Goal: Task Accomplishment & Management: Use online tool/utility

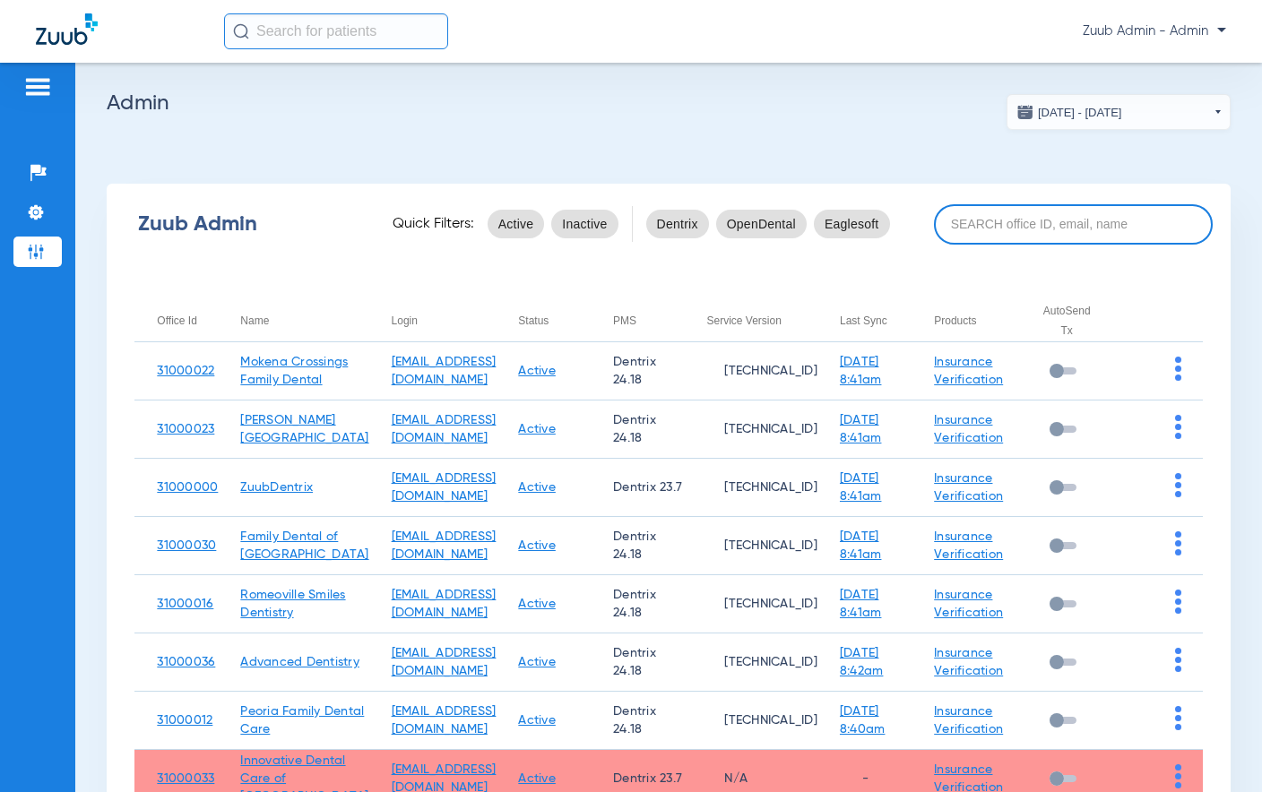
click at [1006, 224] on input at bounding box center [1073, 224] width 279 height 40
paste input "31000002"
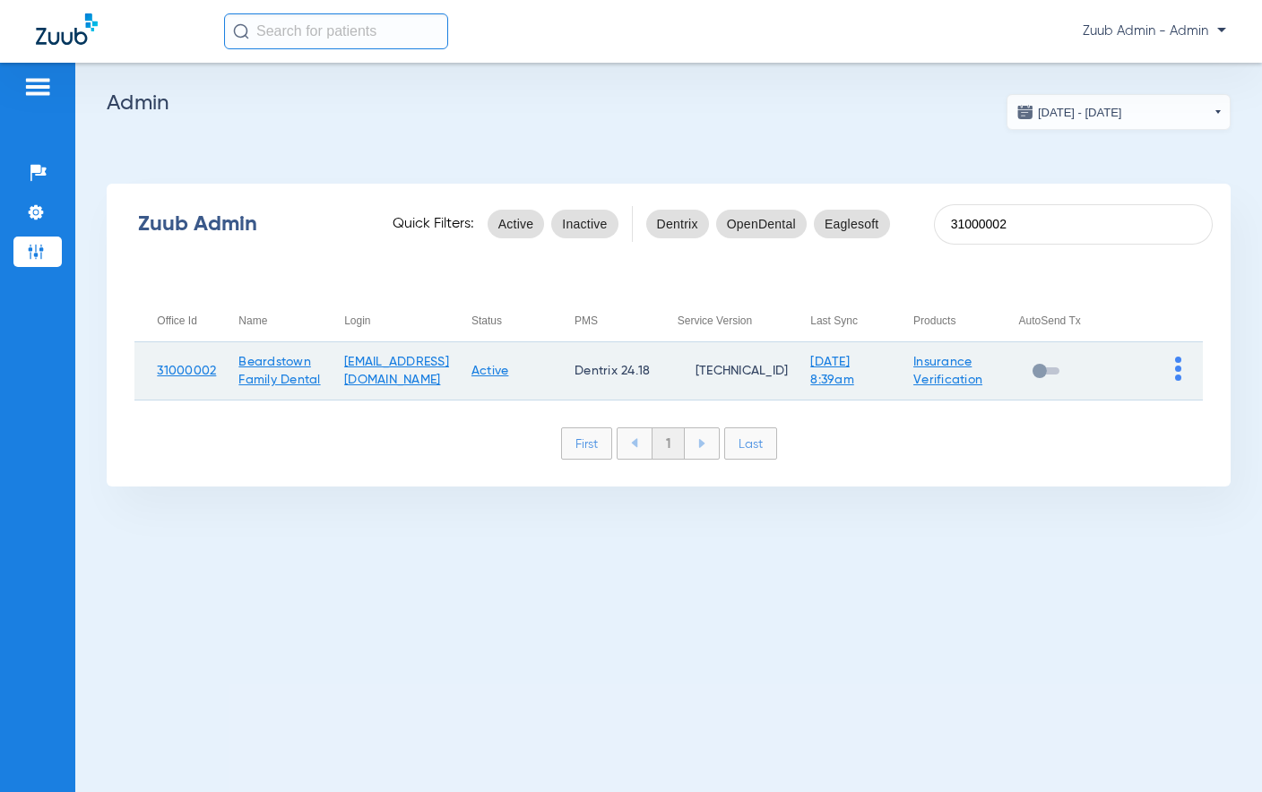
type input "31000002"
click at [1176, 376] on img at bounding box center [1178, 369] width 6 height 24
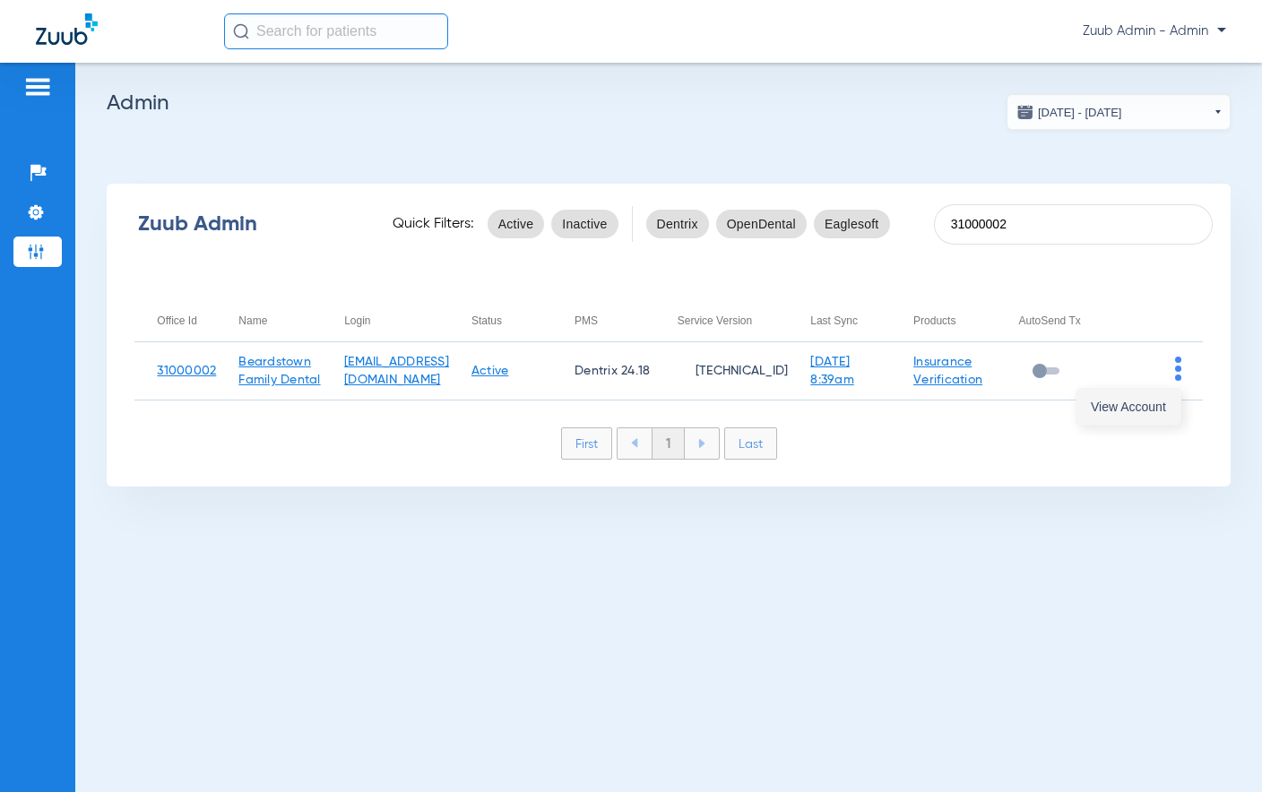
click at [1149, 389] on button "View Account" at bounding box center [1128, 407] width 104 height 36
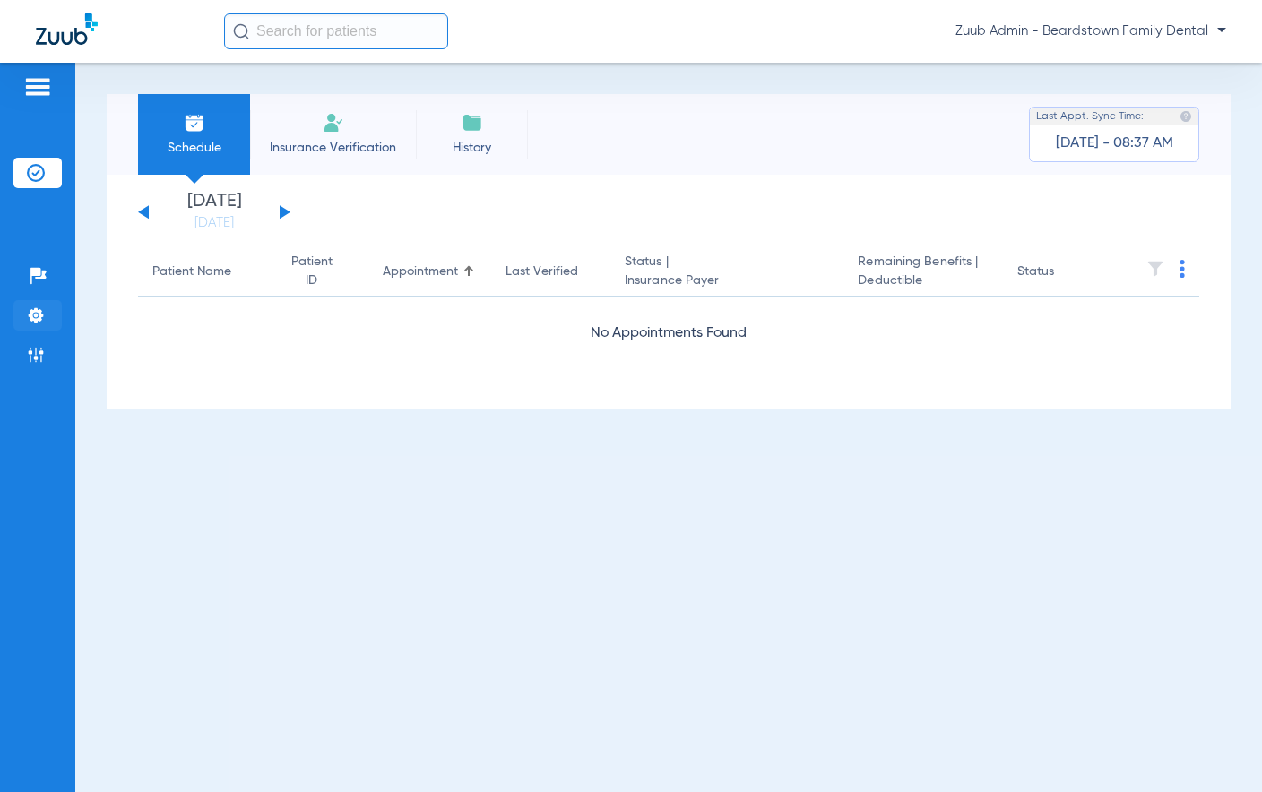
click at [42, 315] on img at bounding box center [36, 316] width 18 height 18
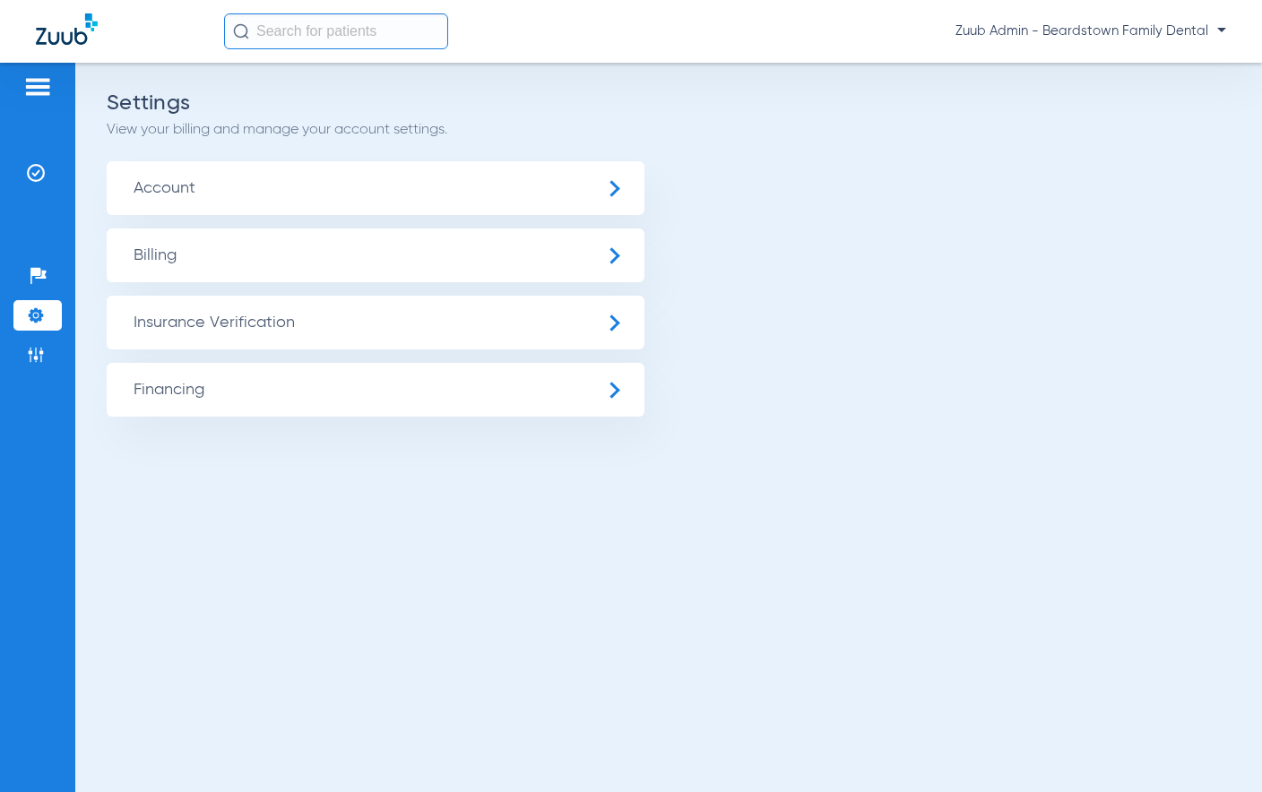
click at [181, 333] on span "Insurance Verification" at bounding box center [376, 323] width 538 height 54
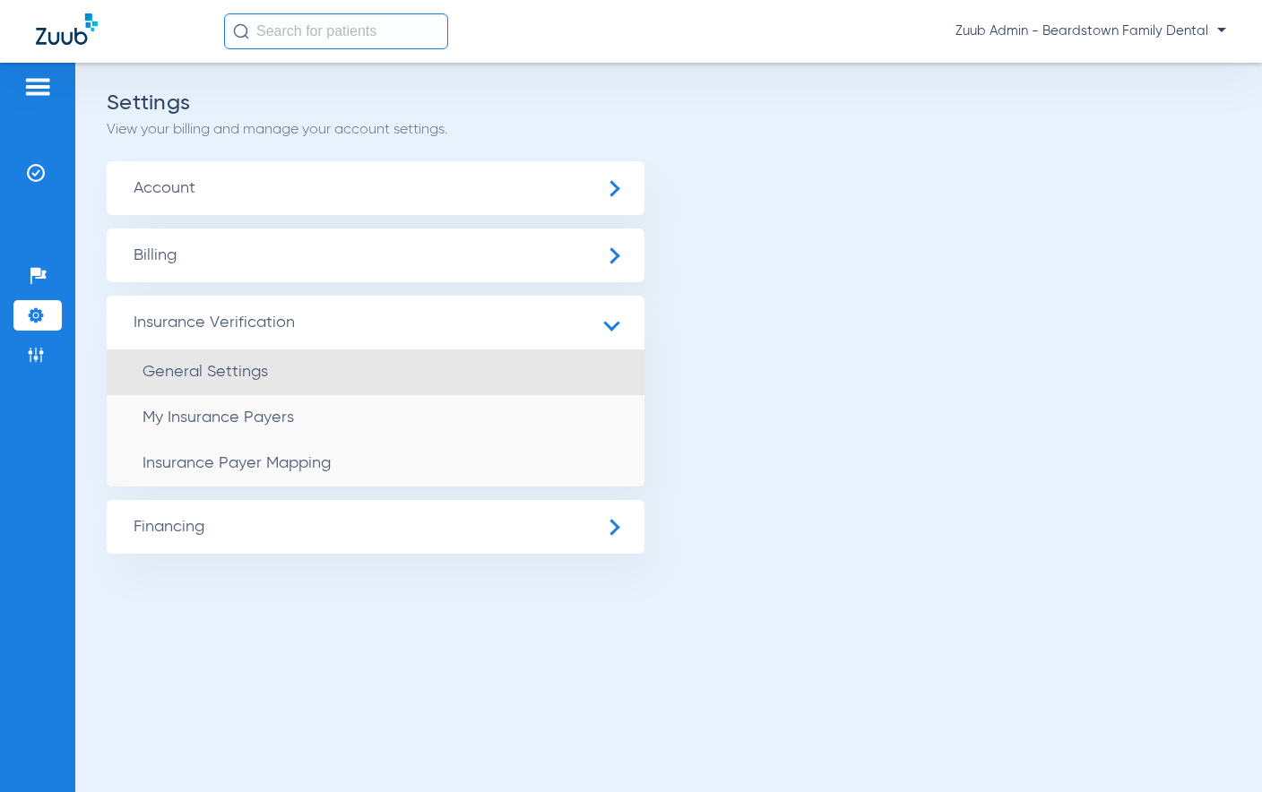
click at [177, 377] on span "General Settings" at bounding box center [205, 372] width 125 height 16
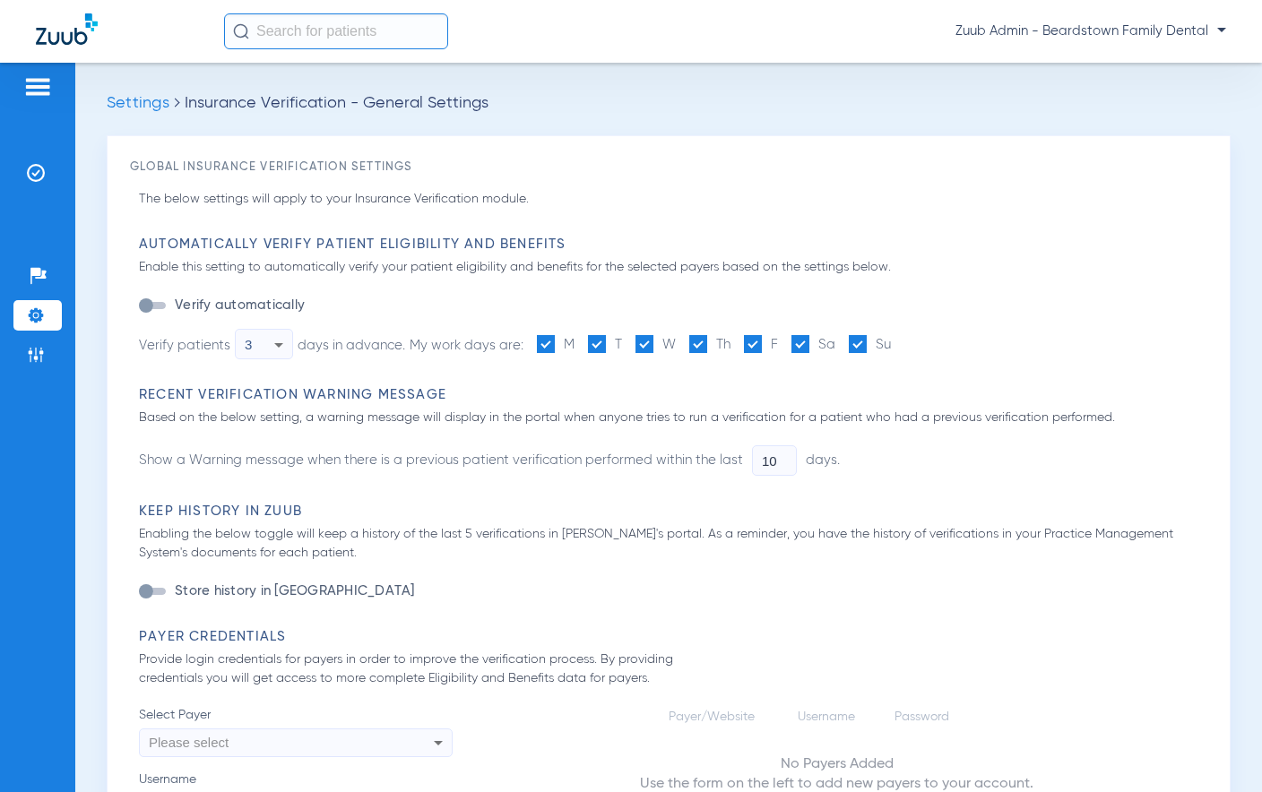
type input "1"
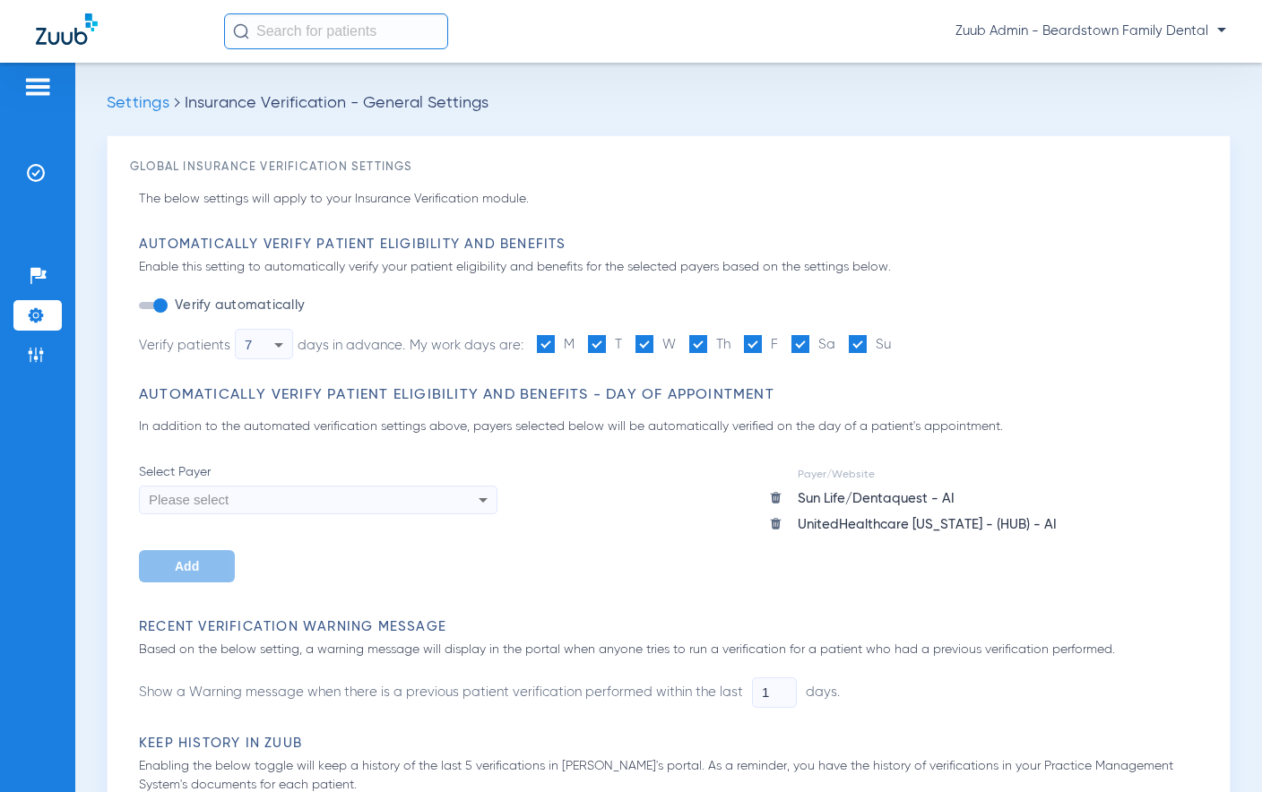
click at [325, 36] on input "text" at bounding box center [336, 31] width 224 height 36
paste input "15784"
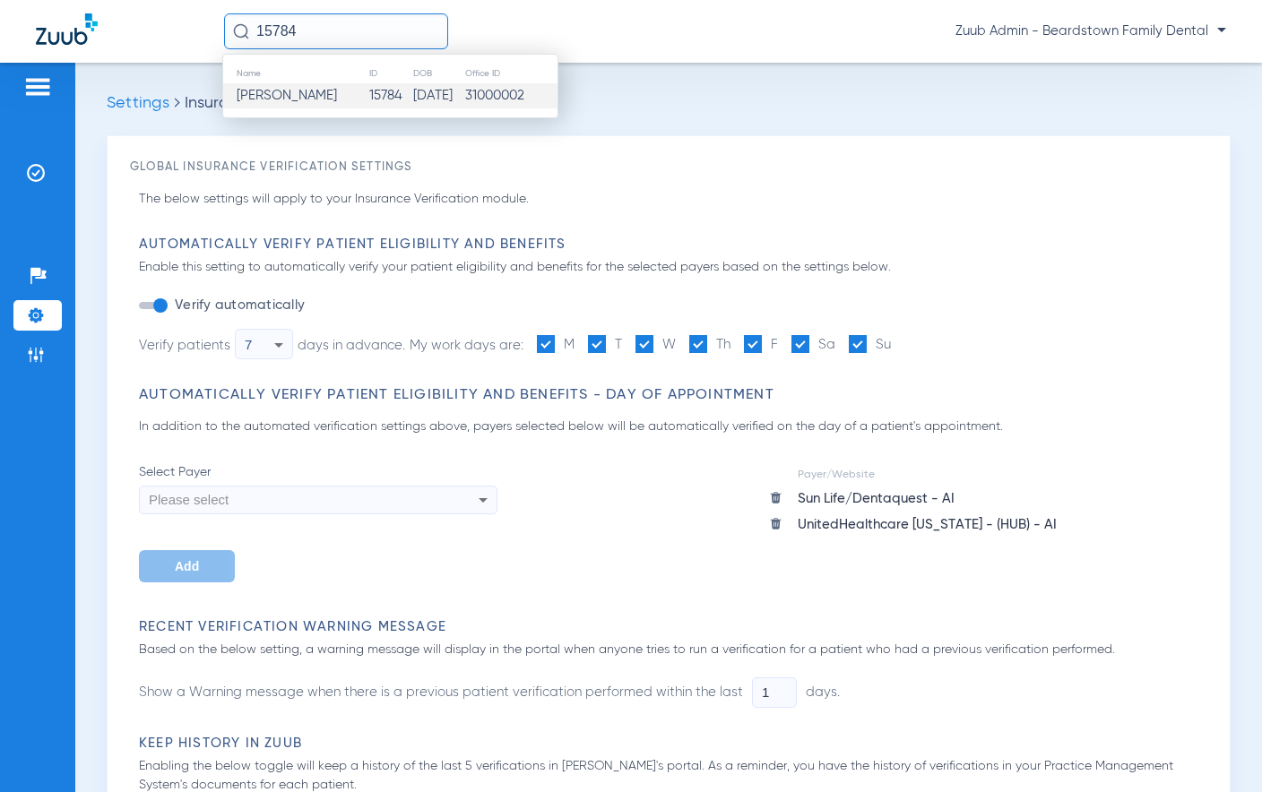
type input "15784"
click at [315, 94] on span "[PERSON_NAME]" at bounding box center [287, 95] width 100 height 13
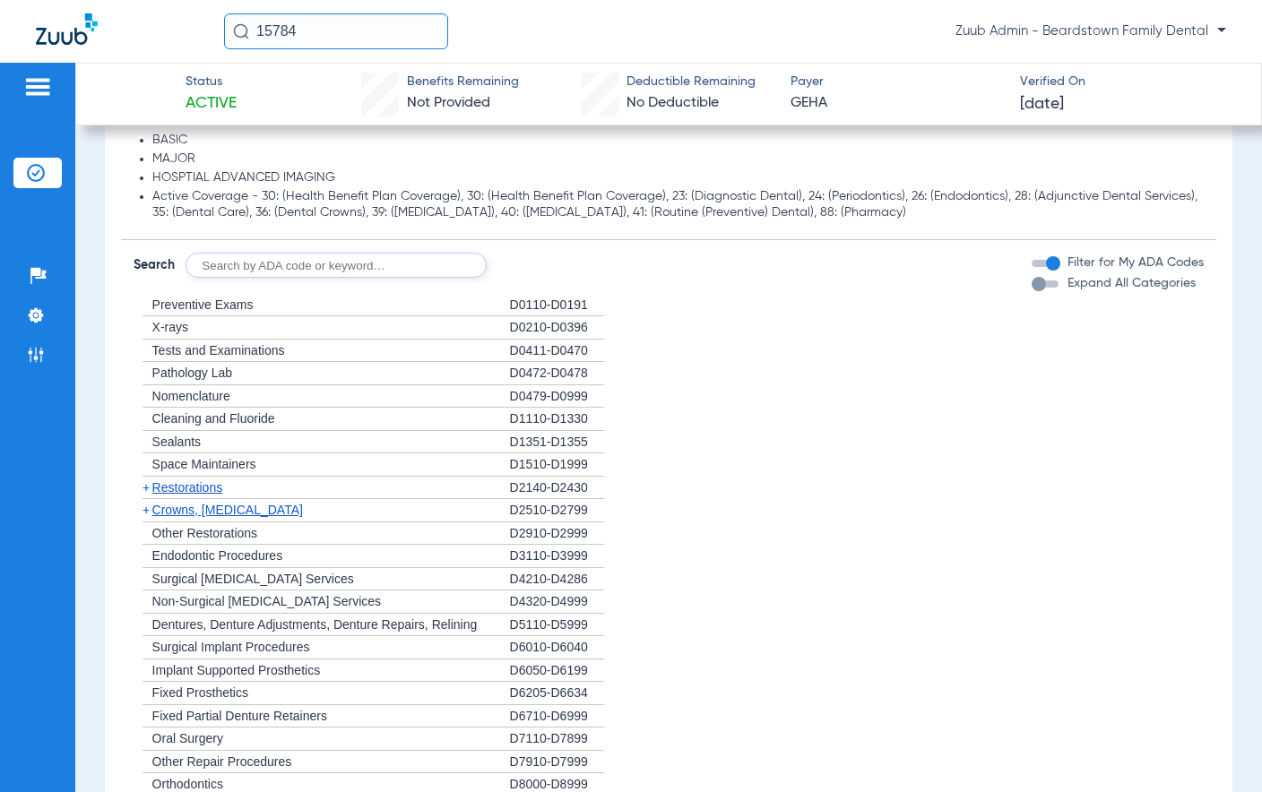
scroll to position [1006, 0]
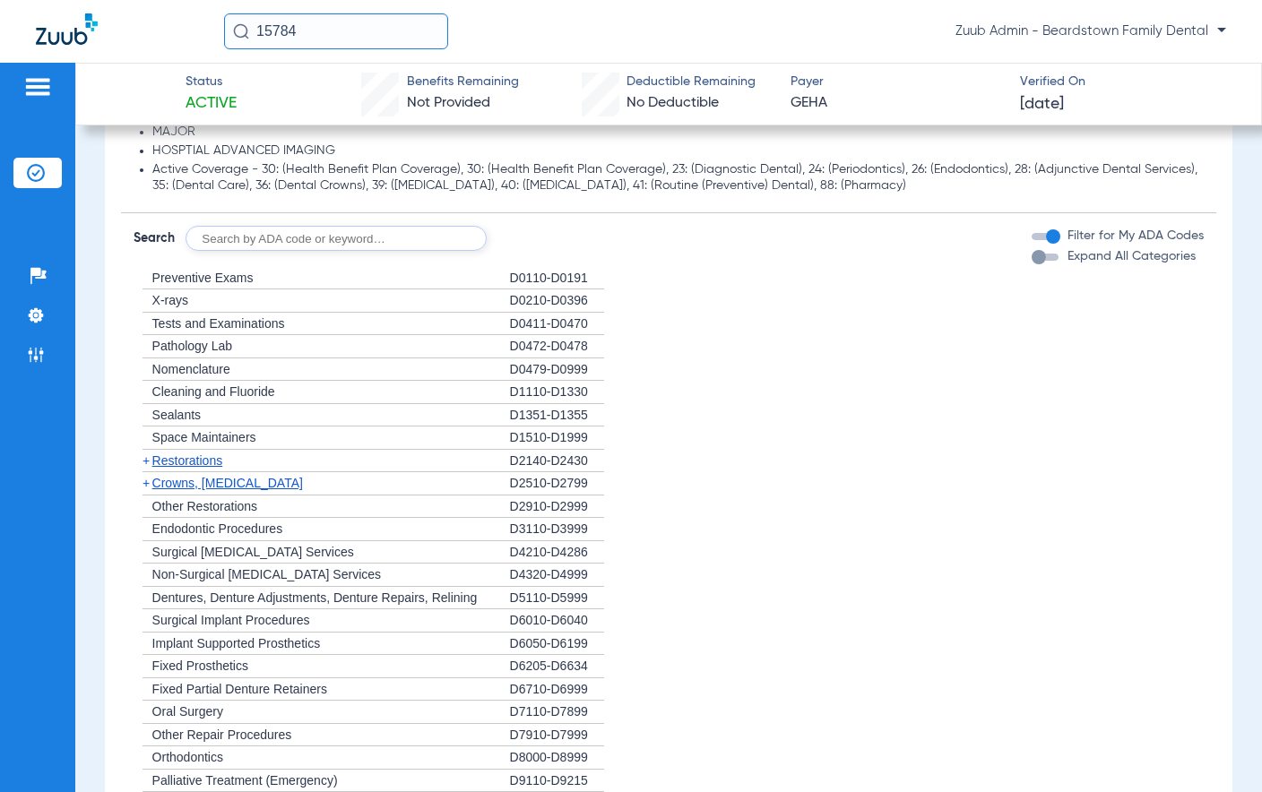
click at [152, 479] on span "Crowns, [MEDICAL_DATA]" at bounding box center [227, 483] width 151 height 14
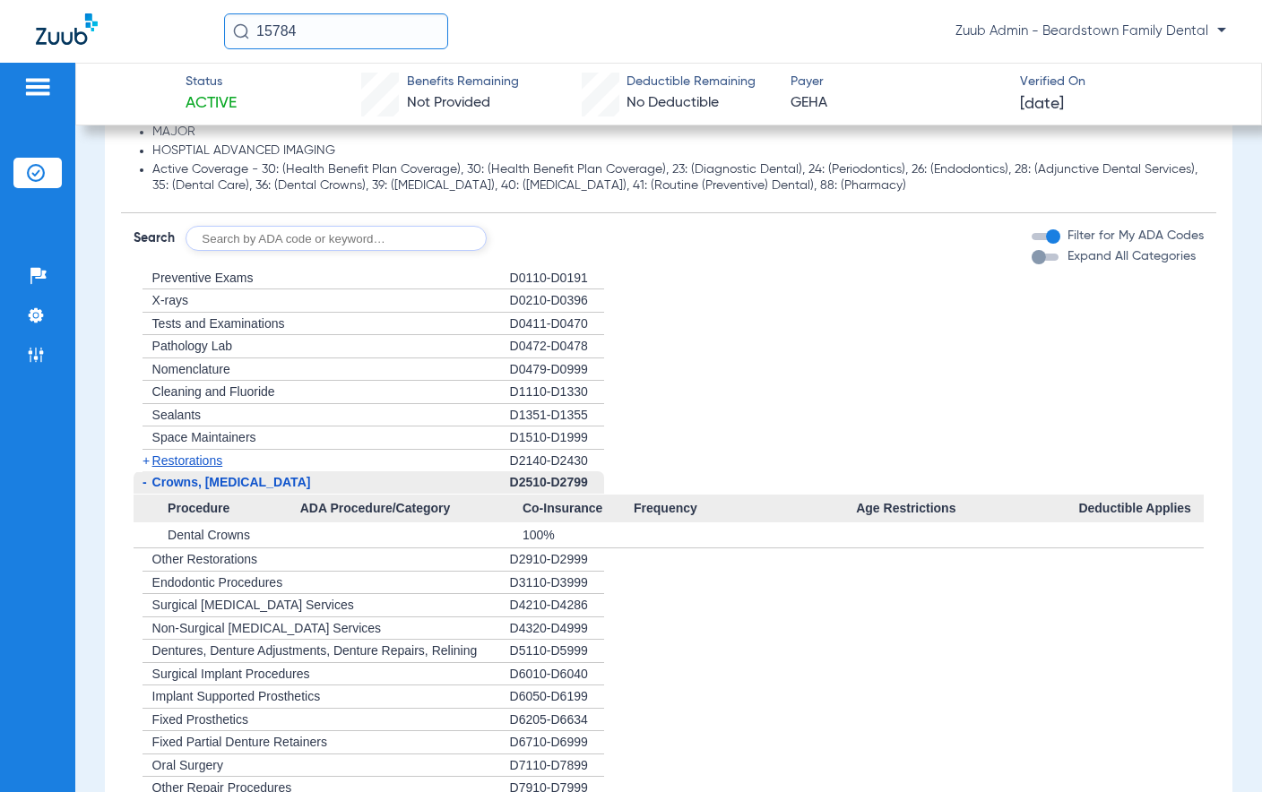
click at [146, 475] on span "-" at bounding box center [145, 482] width 4 height 14
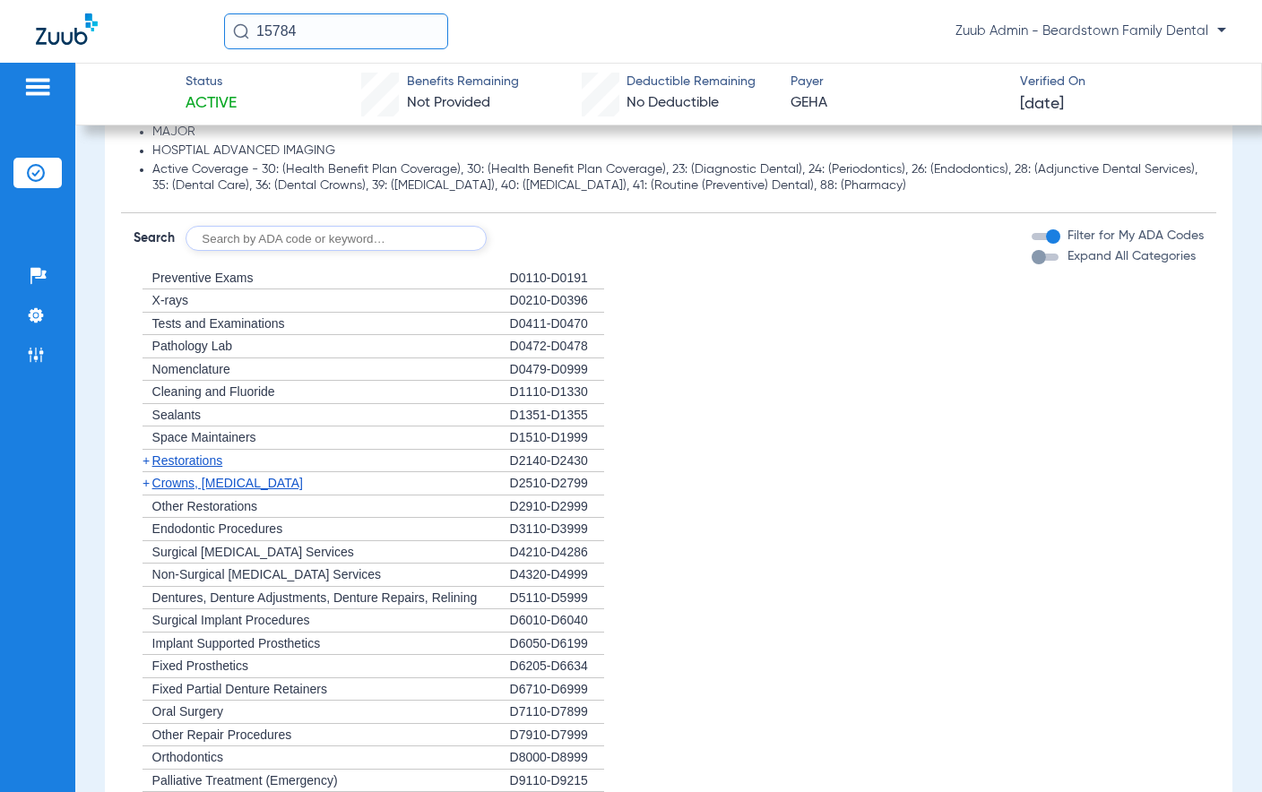
click at [146, 476] on span "+" at bounding box center [146, 483] width 7 height 14
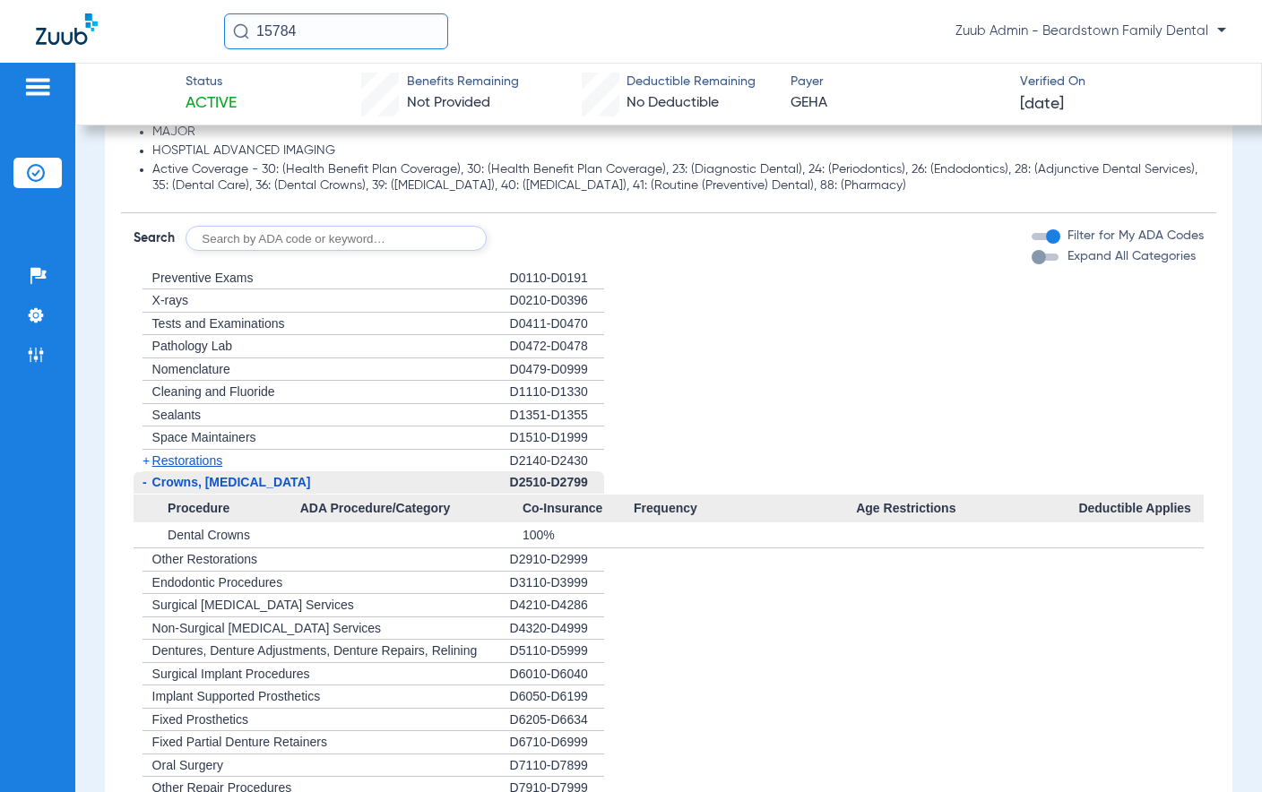
click at [146, 475] on span "-" at bounding box center [145, 482] width 4 height 14
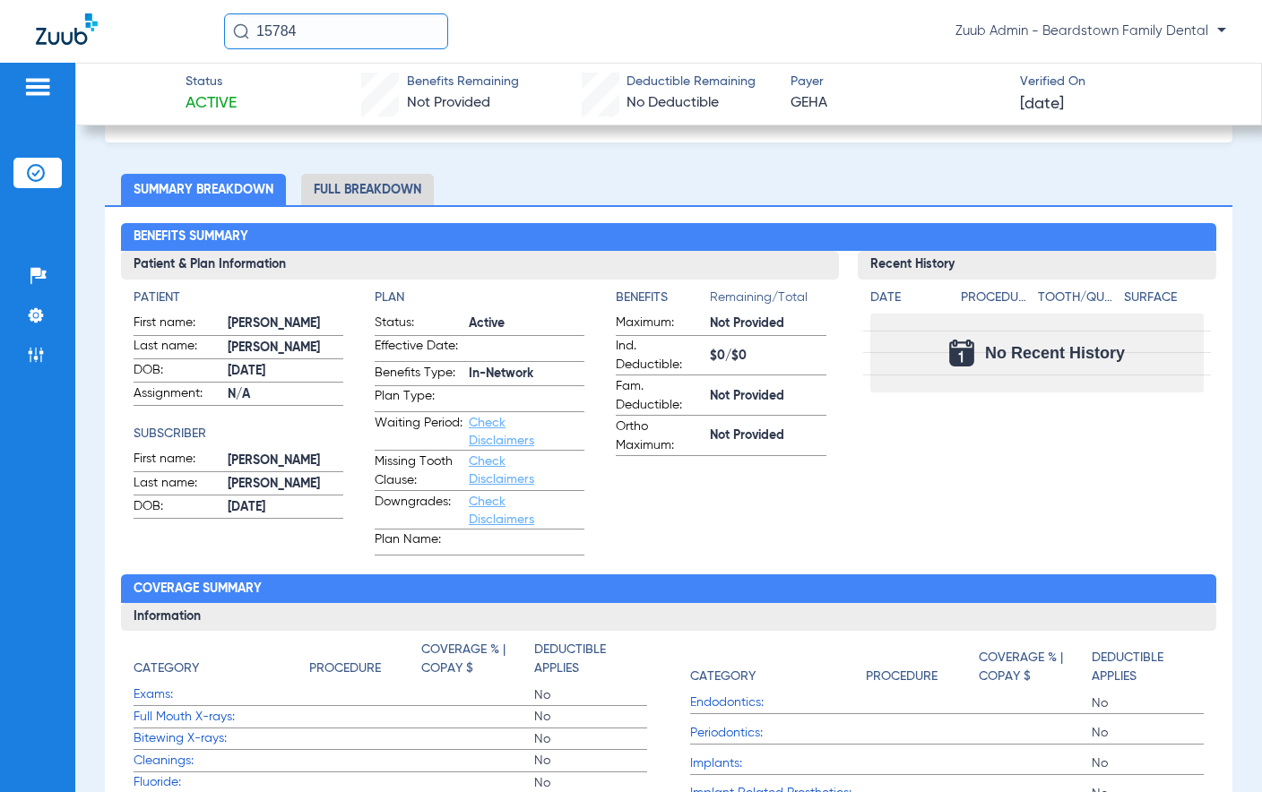
scroll to position [0, 0]
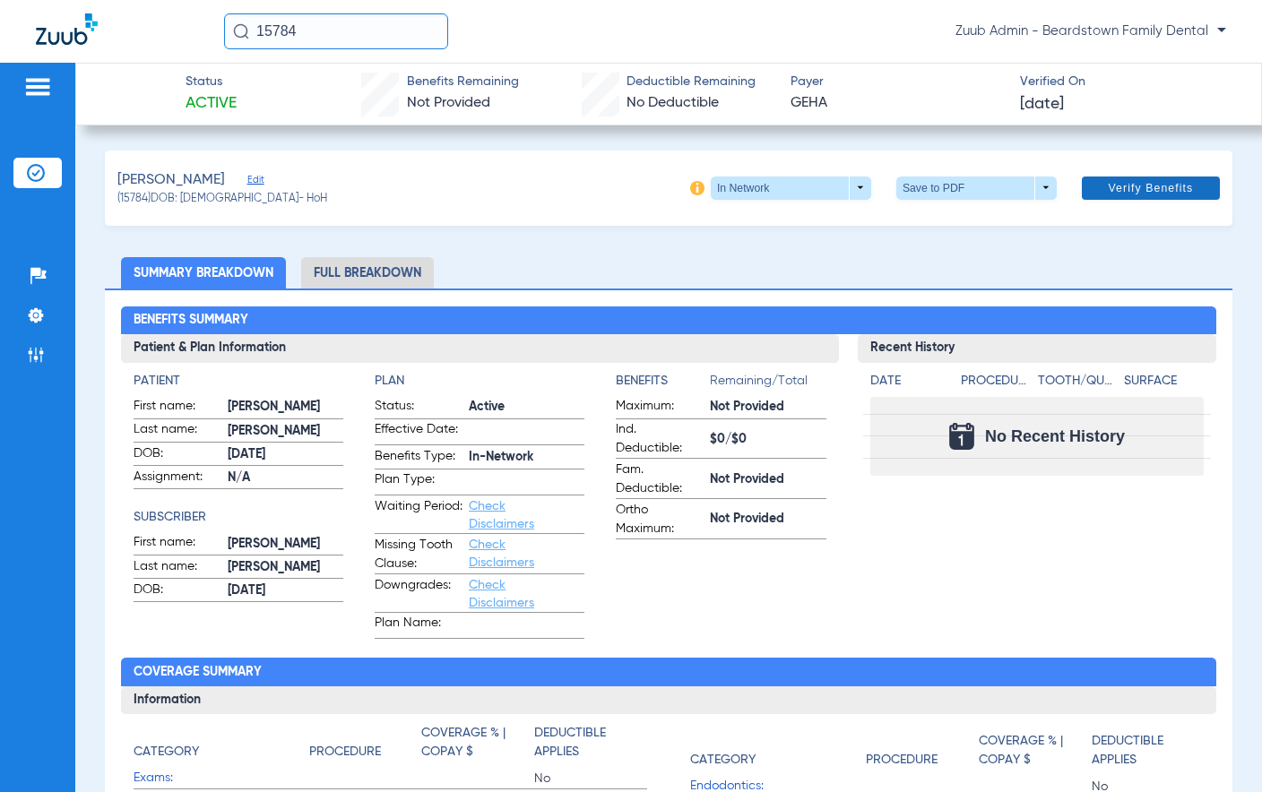
click at [1112, 193] on span "Verify Benefits" at bounding box center [1151, 188] width 85 height 14
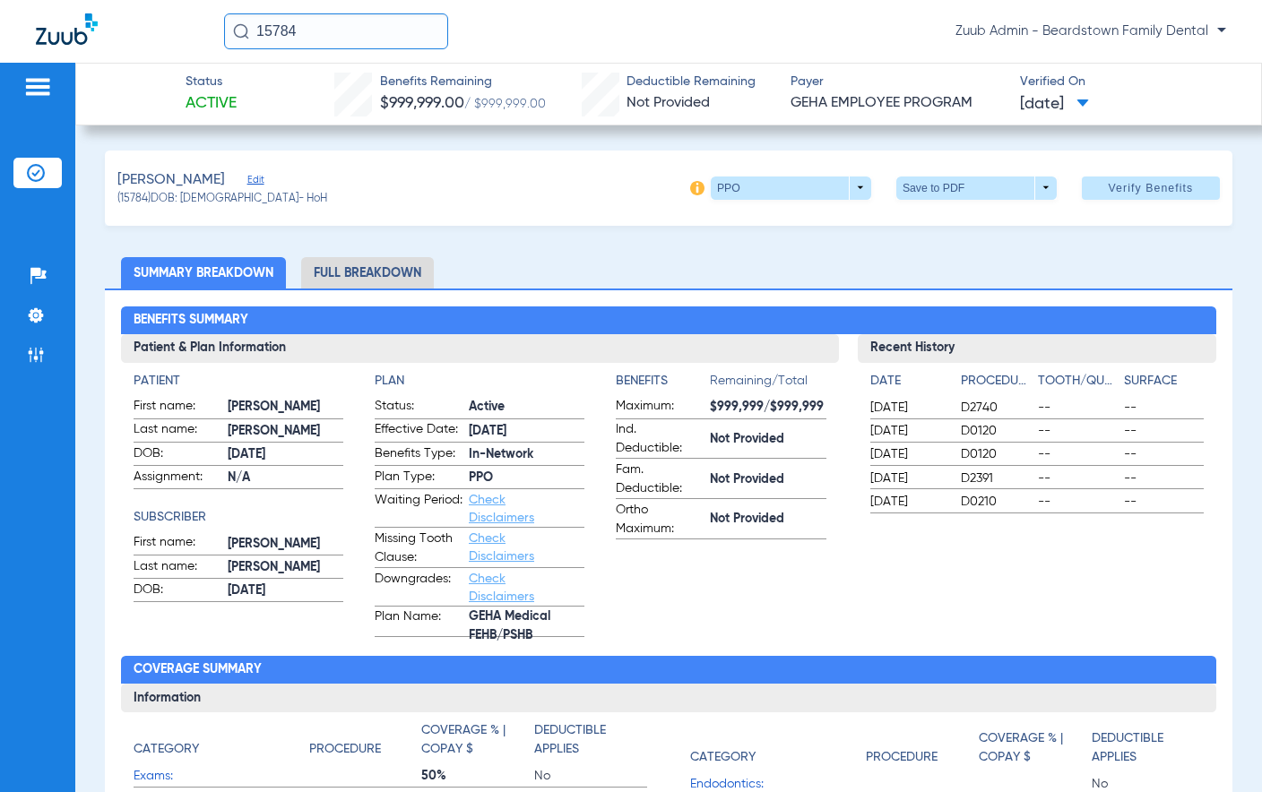
click at [1089, 101] on span at bounding box center [1082, 104] width 13 height 10
click at [1177, 88] on div at bounding box center [631, 396] width 1262 height 792
click at [955, 190] on span at bounding box center [975, 188] width 43 height 43
click at [945, 217] on span "Save to PDF" at bounding box center [969, 223] width 71 height 13
click at [1067, 104] on span "[DATE]" at bounding box center [1054, 104] width 69 height 22
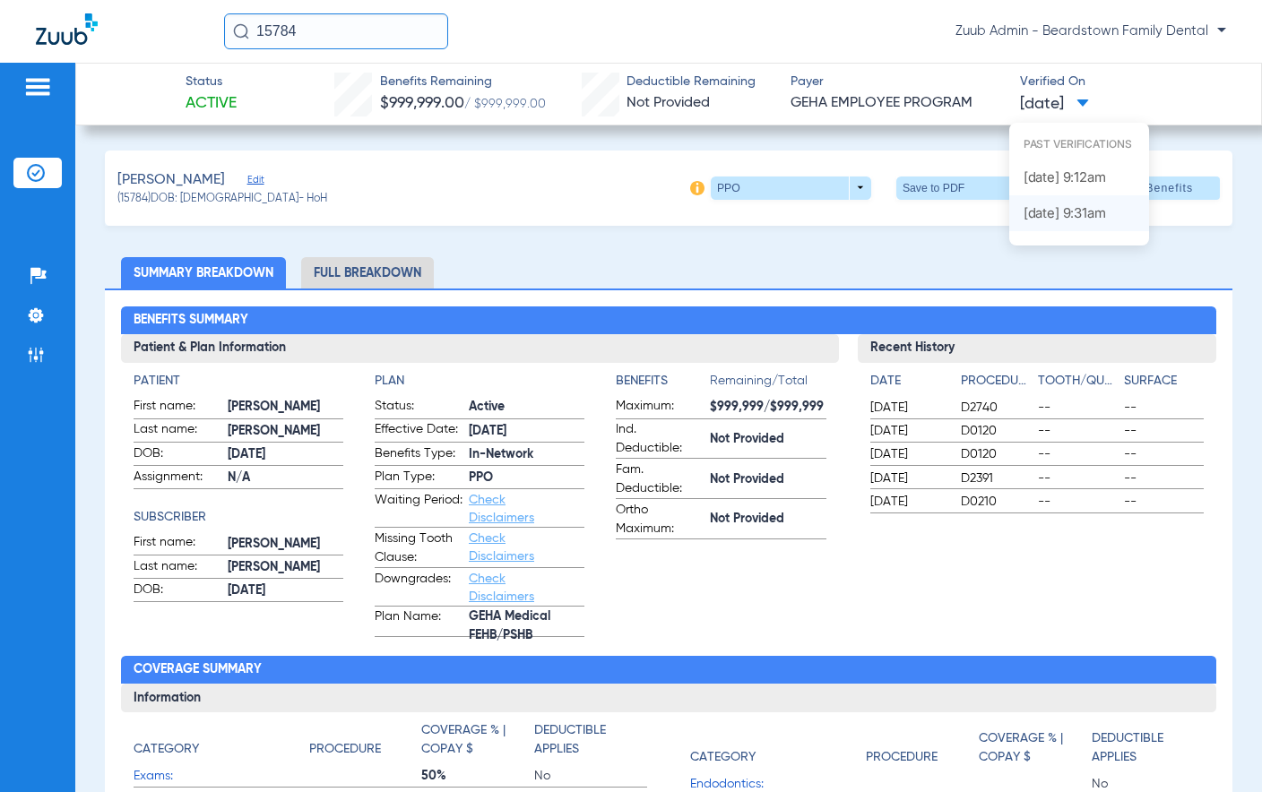
click at [1064, 217] on label "[DATE] 9:31AM" at bounding box center [1079, 213] width 140 height 36
click at [1074, 298] on div "Benefits Summary Patient & Plan Information Patient First name: [PERSON_NAME] L…" at bounding box center [668, 645] width 1127 height 713
click at [1087, 93] on span "[DATE]" at bounding box center [1054, 104] width 69 height 22
click at [1046, 178] on label "[DATE] 9:12AM" at bounding box center [1079, 178] width 140 height 36
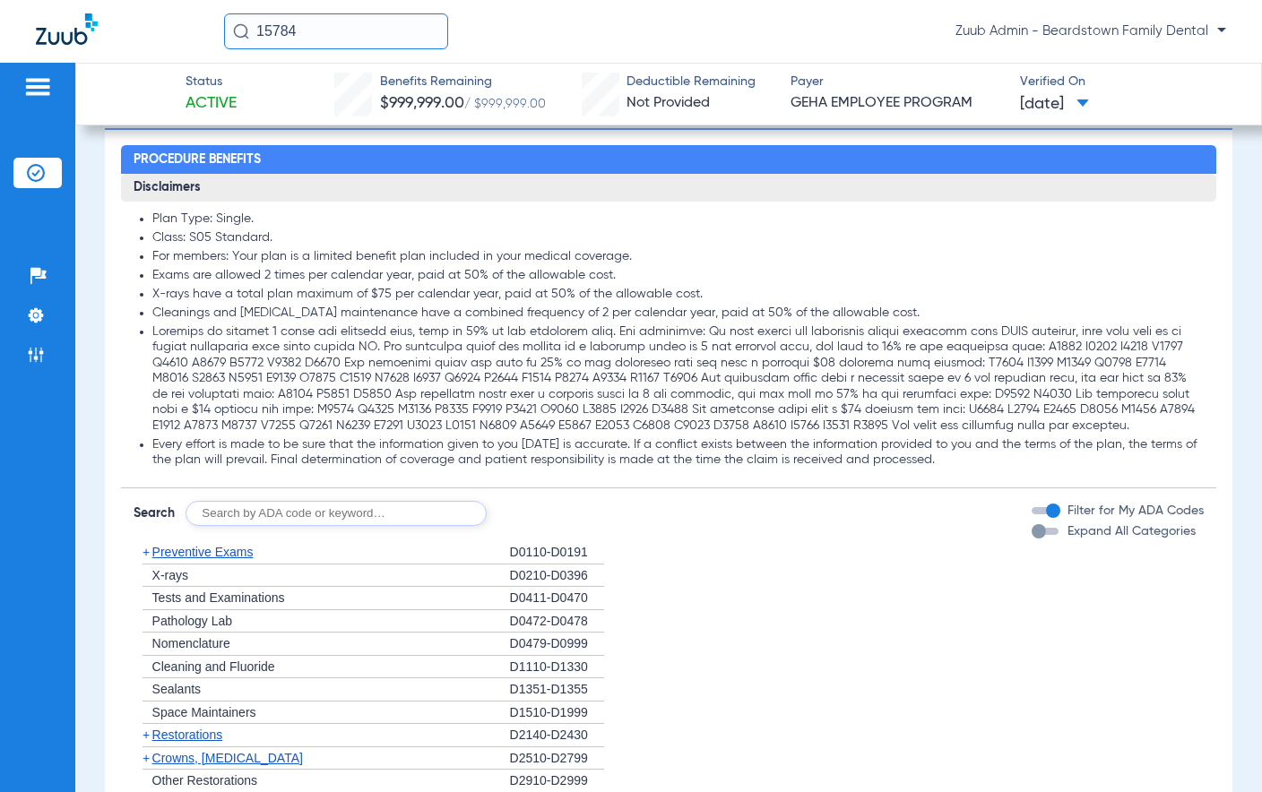
scroll to position [885, 0]
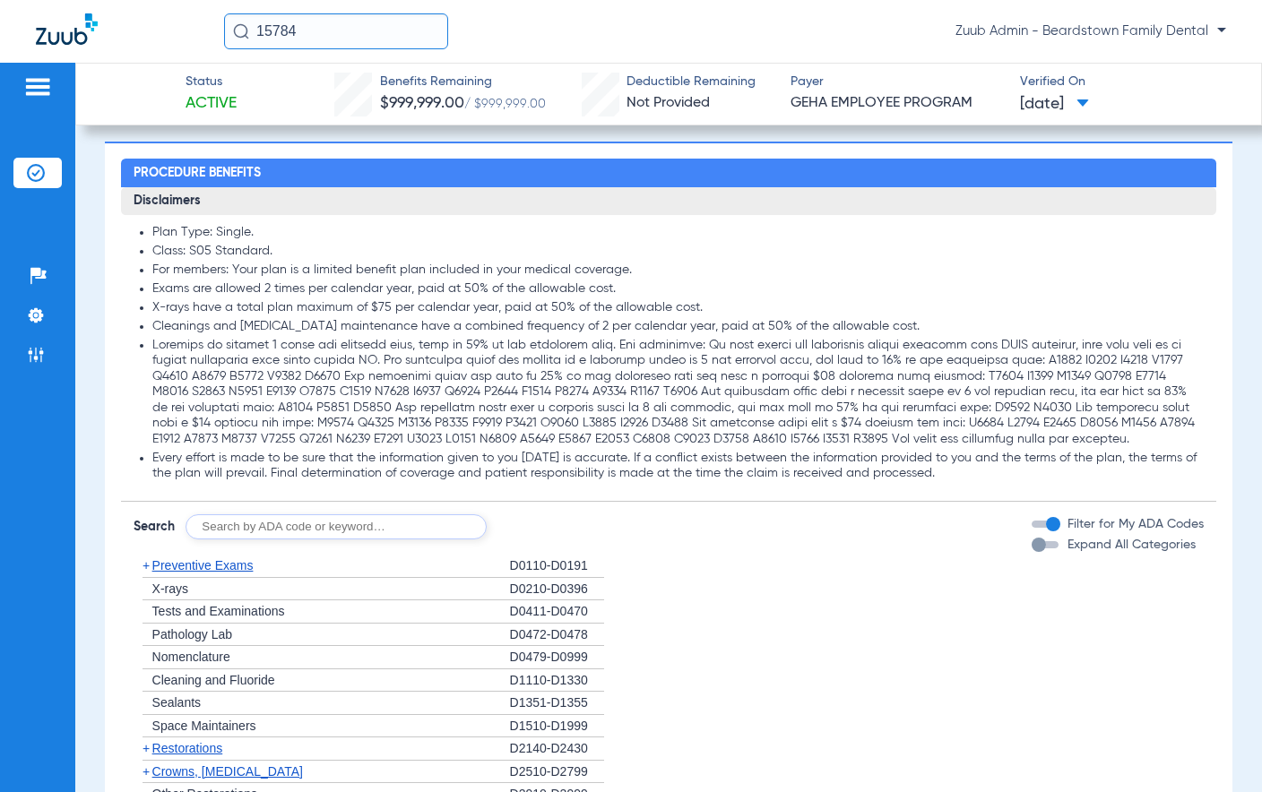
click at [438, 402] on li at bounding box center [678, 393] width 1052 height 110
click at [330, 540] on input "text" at bounding box center [336, 526] width 301 height 25
type input "d2750"
click at [523, 540] on button "Search" at bounding box center [553, 526] width 71 height 25
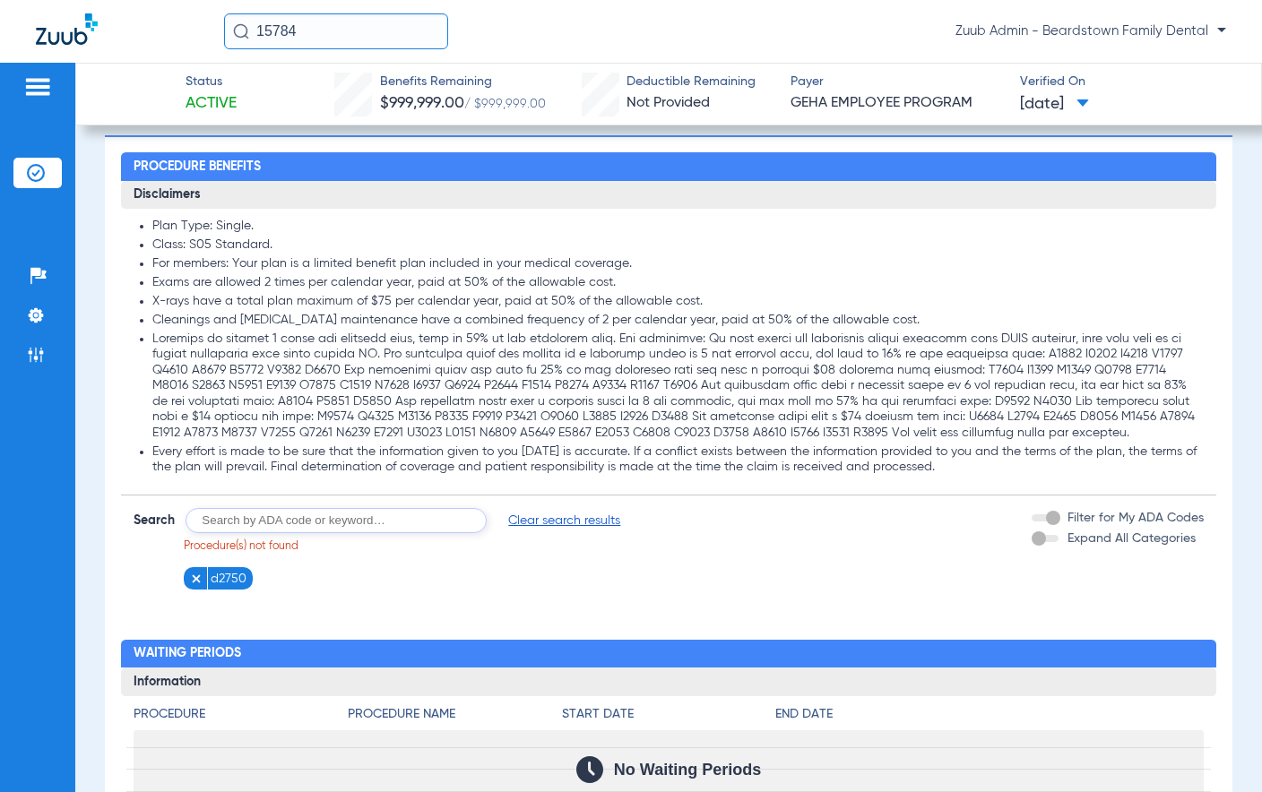
scroll to position [890, 0]
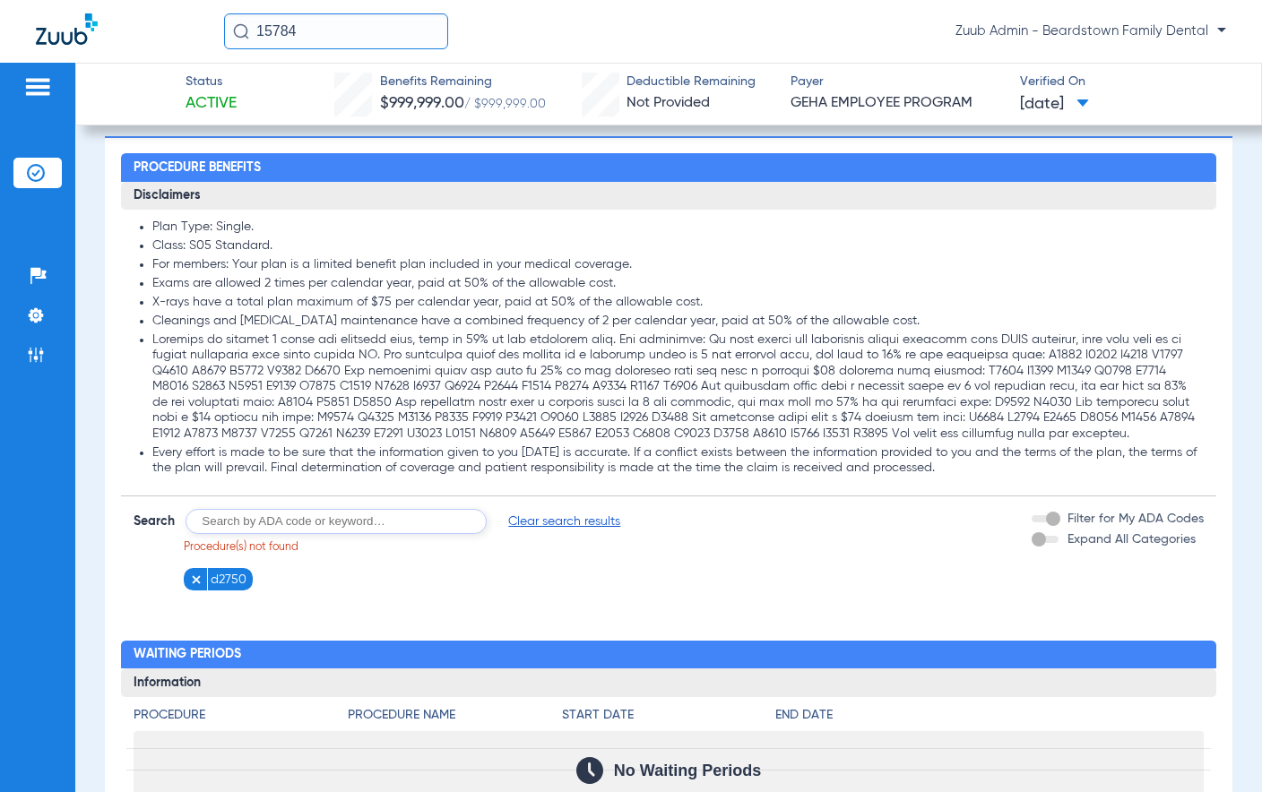
click at [197, 591] on figure at bounding box center [199, 579] width 18 height 22
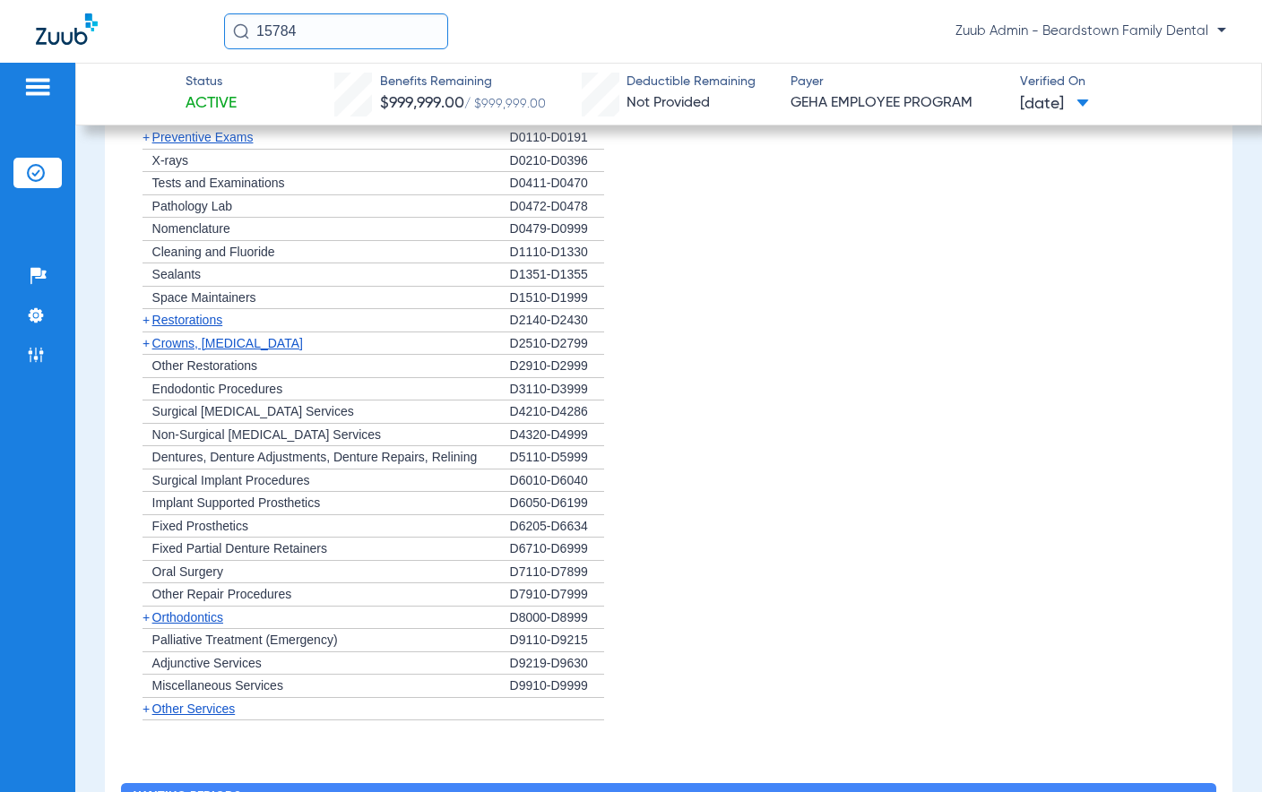
scroll to position [1327, 0]
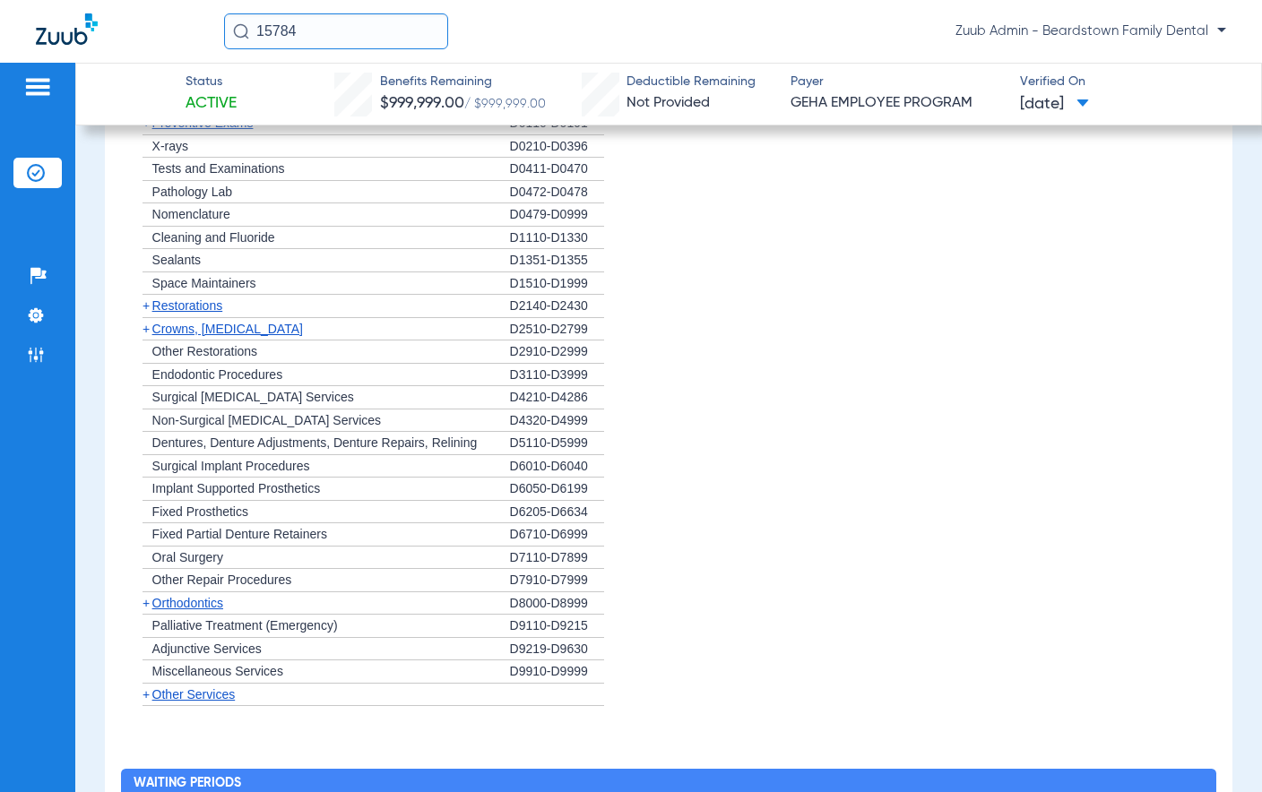
click at [149, 336] on span "+" at bounding box center [146, 329] width 7 height 14
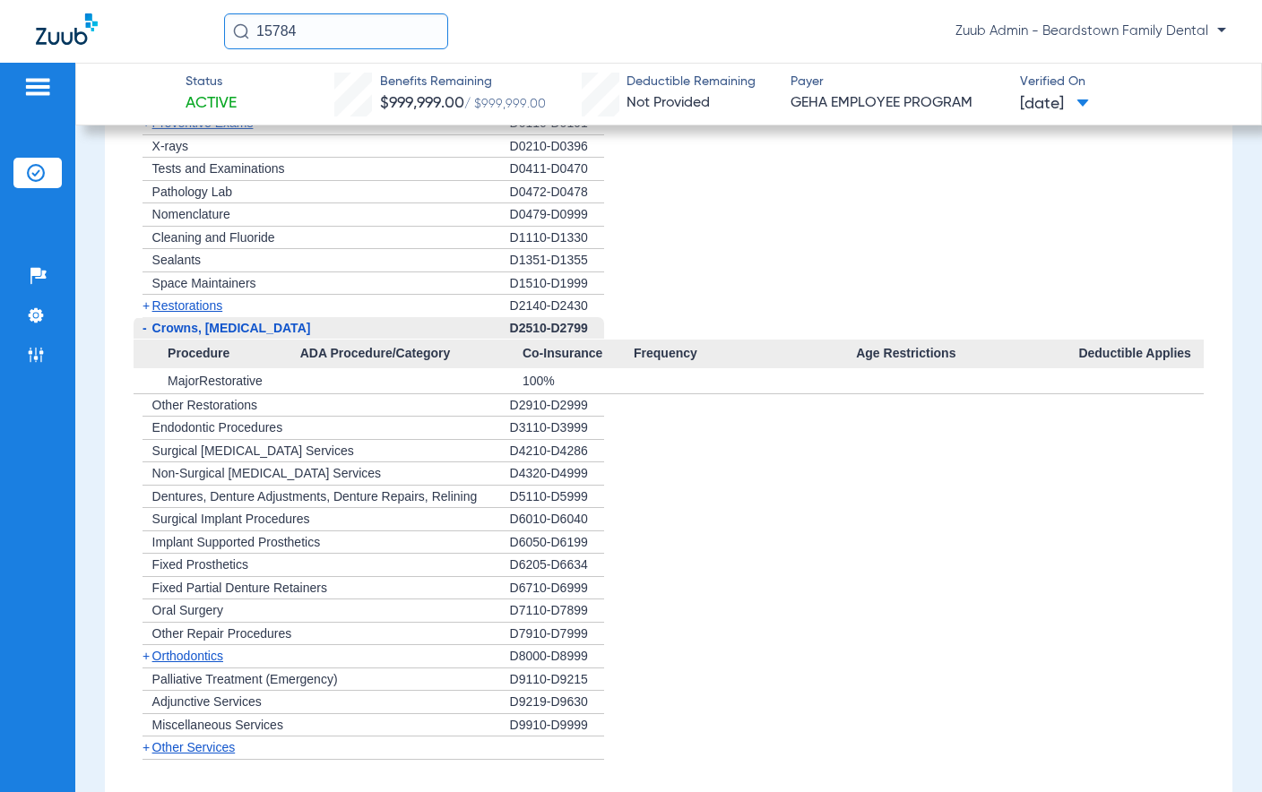
click at [146, 335] on span "-" at bounding box center [145, 328] width 4 height 14
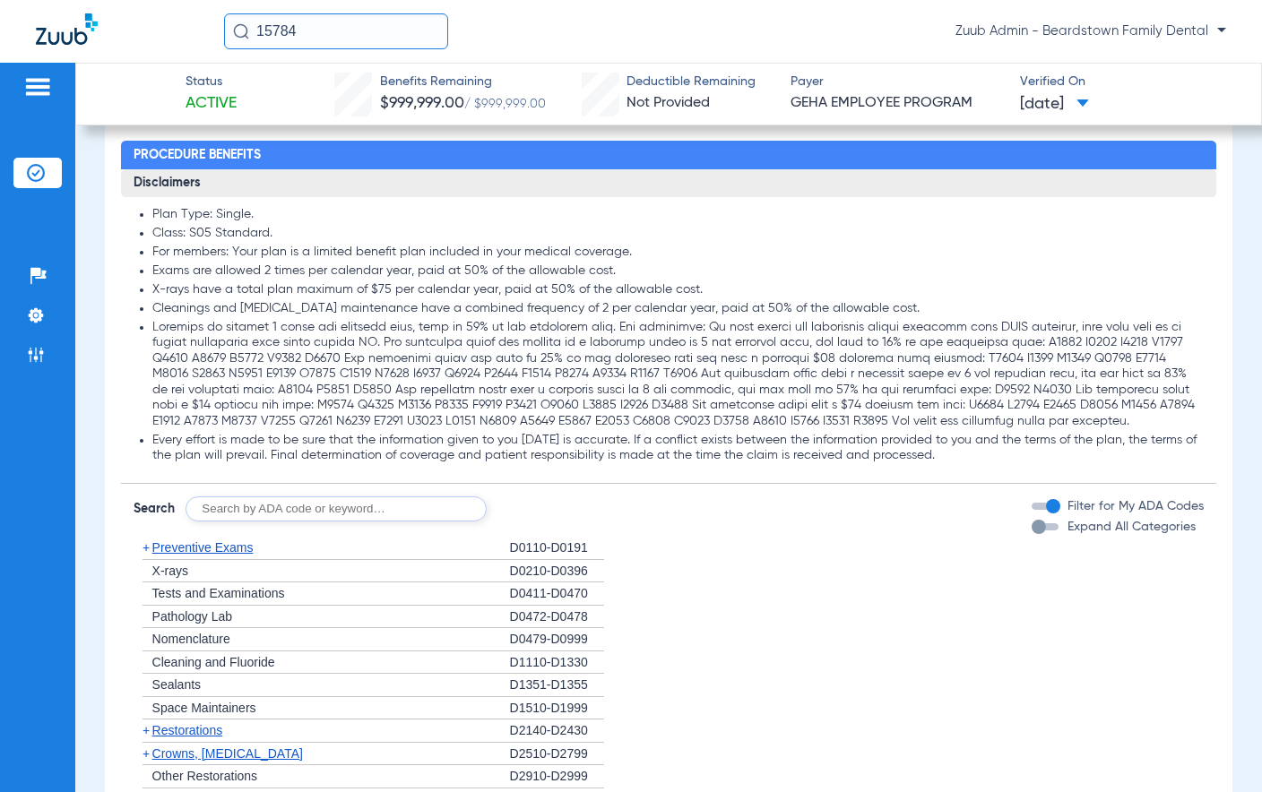
scroll to position [890, 0]
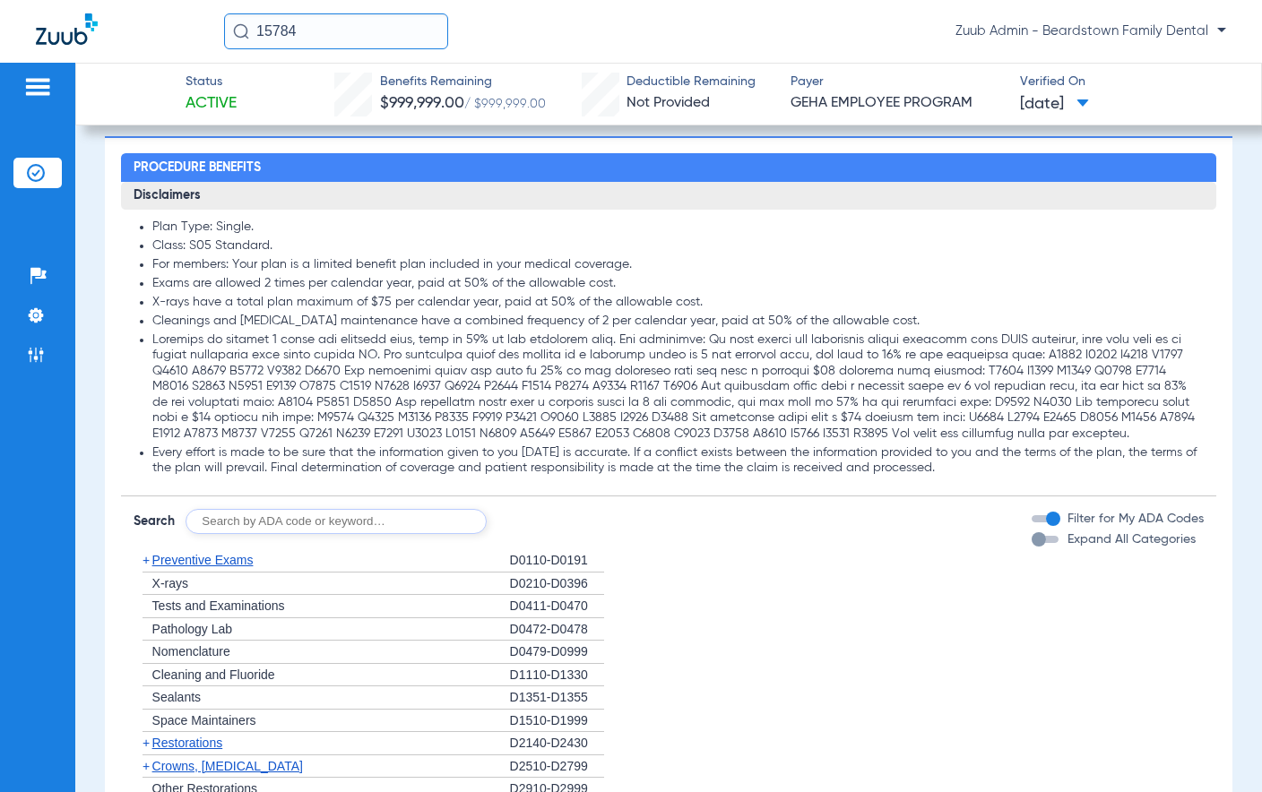
click at [1127, 436] on li at bounding box center [678, 388] width 1052 height 110
drag, startPoint x: 1126, startPoint y: 434, endPoint x: 353, endPoint y: 453, distance: 772.8
click at [353, 443] on li at bounding box center [678, 388] width 1052 height 110
copy li "All codes not indicated above are excluded."
